Goal: Information Seeking & Learning: Learn about a topic

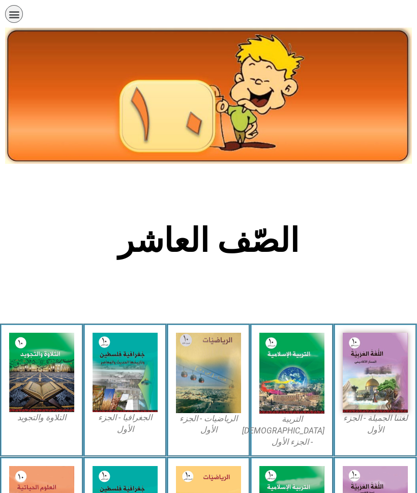
click at [296, 403] on img at bounding box center [291, 373] width 65 height 81
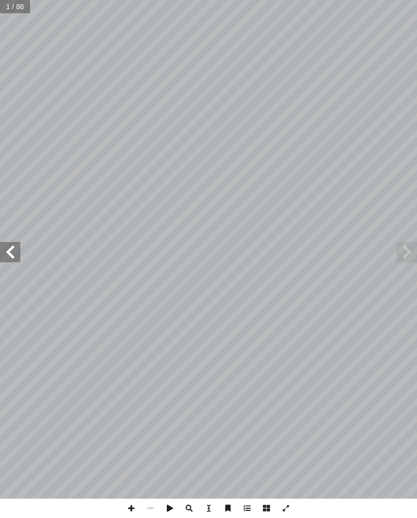
click at [14, 251] on span at bounding box center [10, 252] width 20 height 20
click at [12, 251] on span at bounding box center [10, 252] width 20 height 20
click at [10, 254] on span at bounding box center [10, 252] width 20 height 20
click at [16, 250] on span at bounding box center [10, 252] width 20 height 20
click at [404, 253] on span at bounding box center [407, 252] width 20 height 20
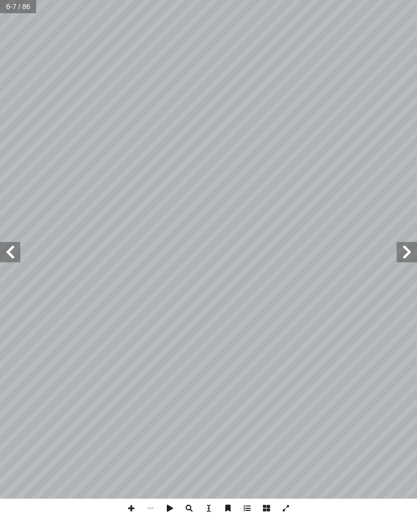
click at [15, 247] on span at bounding box center [10, 252] width 20 height 20
click at [4, 248] on span at bounding box center [10, 252] width 20 height 20
click at [16, 248] on span at bounding box center [10, 252] width 20 height 20
click at [18, 255] on span at bounding box center [10, 252] width 20 height 20
click at [411, 250] on span at bounding box center [407, 252] width 20 height 20
